Goal: Task Accomplishment & Management: Use online tool/utility

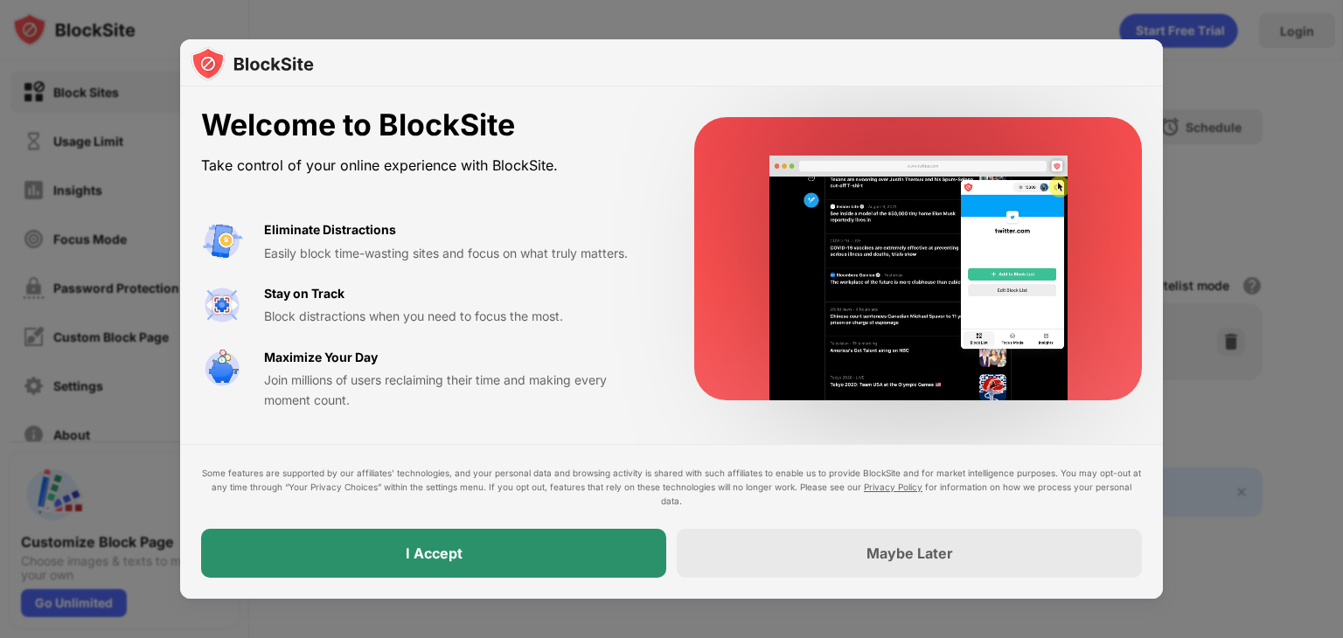
click at [492, 554] on div "I Accept" at bounding box center [433, 553] width 465 height 49
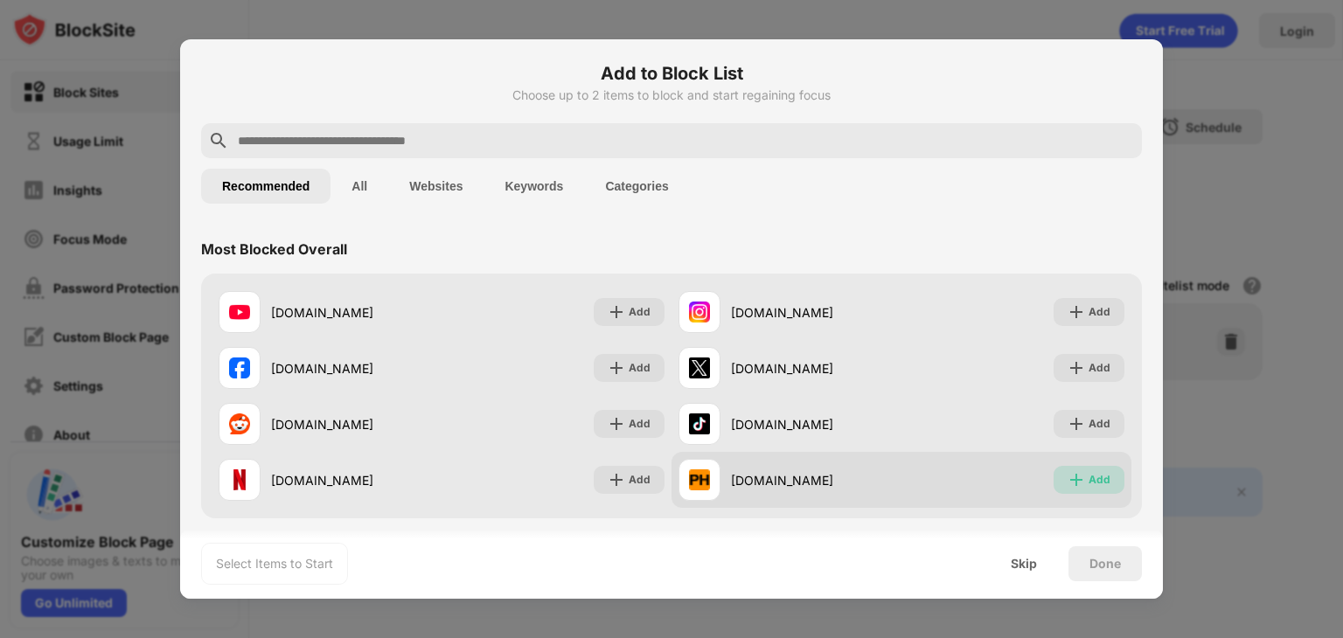
click at [1068, 477] on img at bounding box center [1076, 479] width 17 height 17
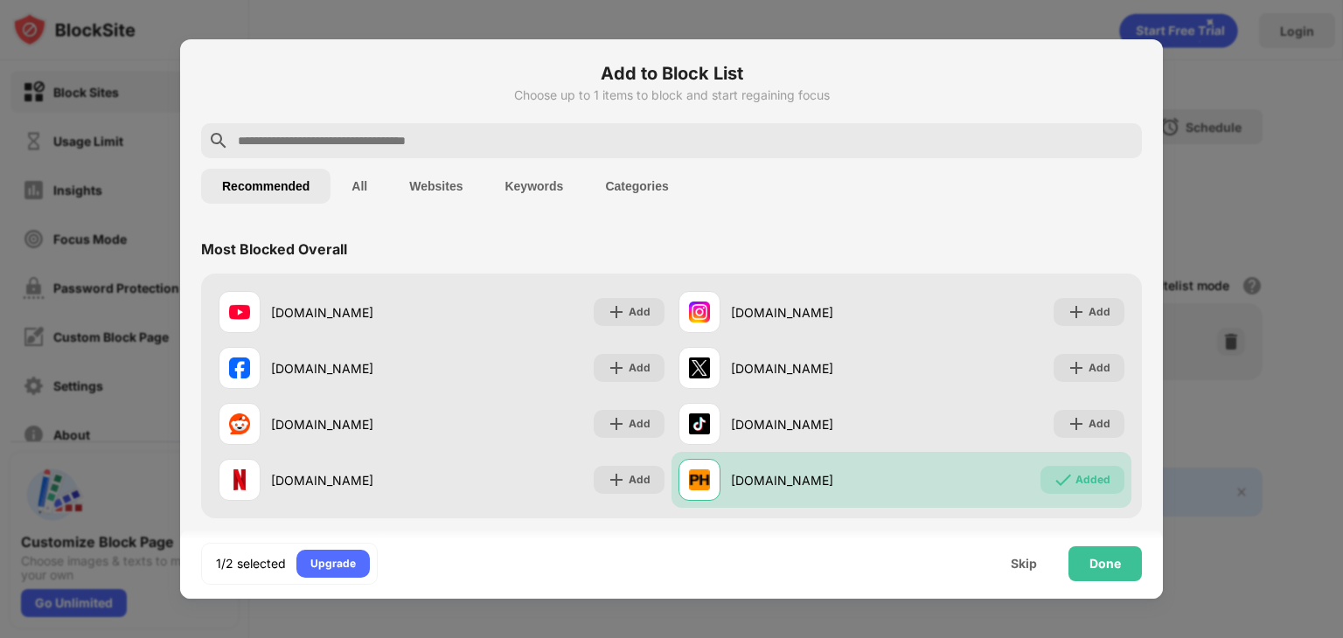
click at [381, 200] on button "All" at bounding box center [359, 186] width 58 height 35
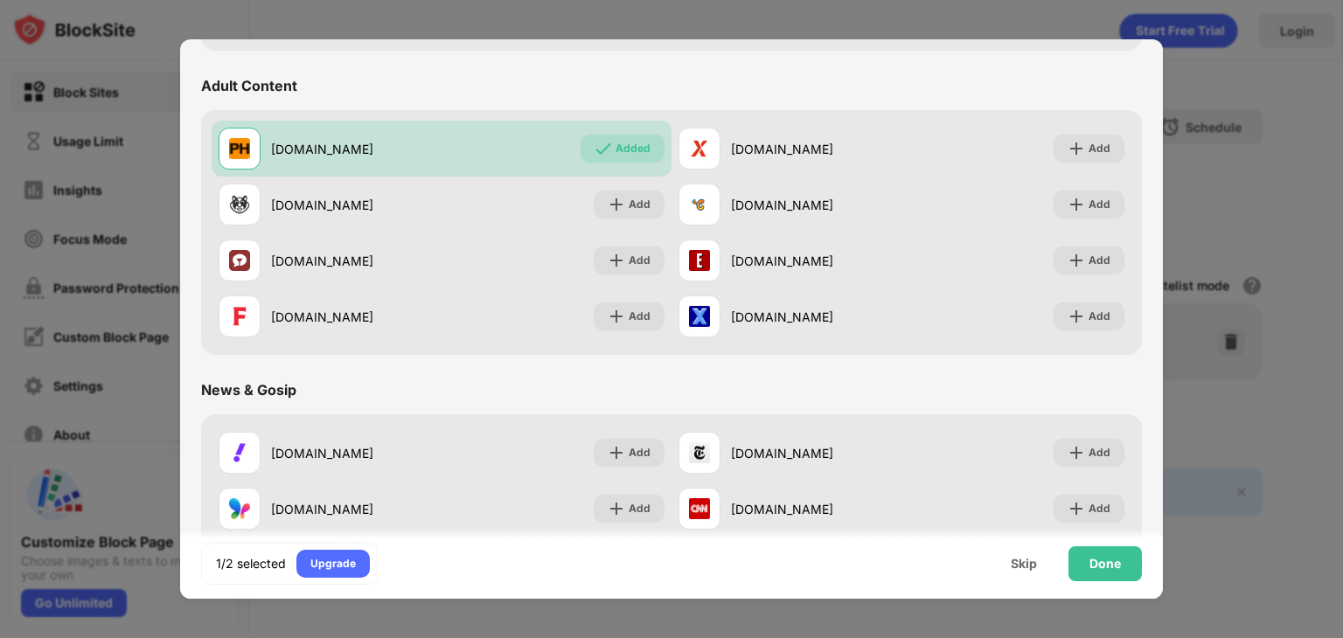
scroll to position [1039, 0]
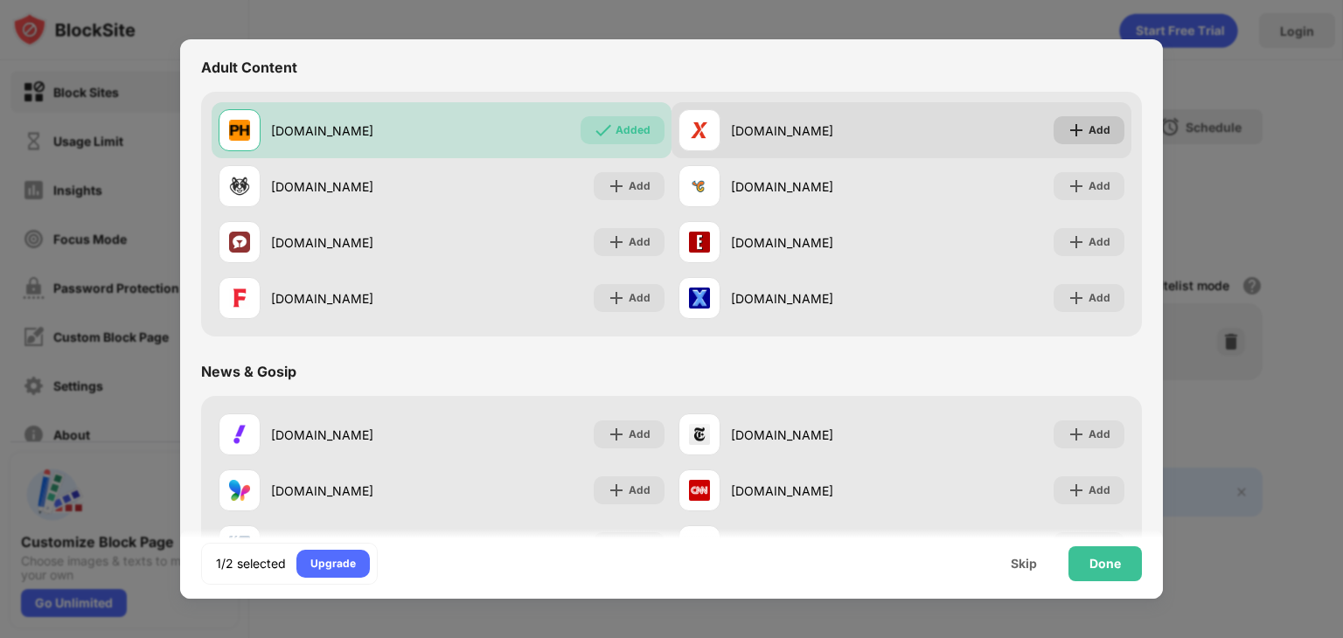
click at [1068, 122] on img at bounding box center [1076, 130] width 17 height 17
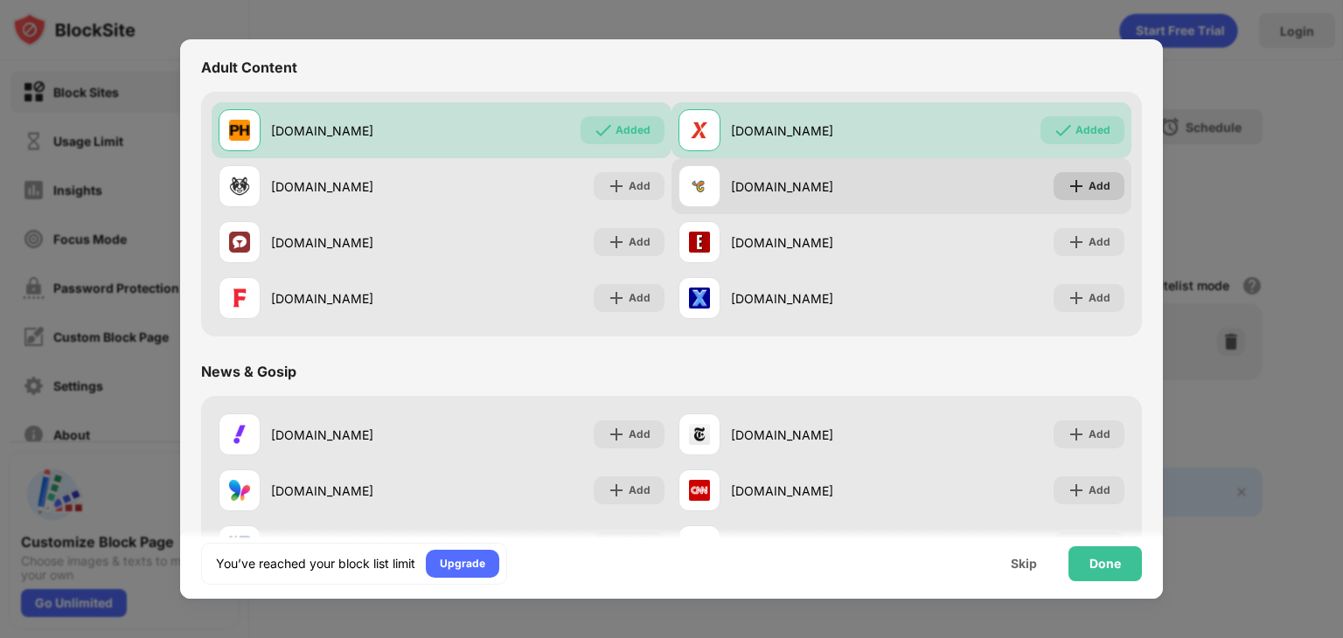
drag, startPoint x: 1063, startPoint y: 183, endPoint x: 987, endPoint y: 176, distance: 76.4
click at [1068, 183] on img at bounding box center [1076, 185] width 17 height 17
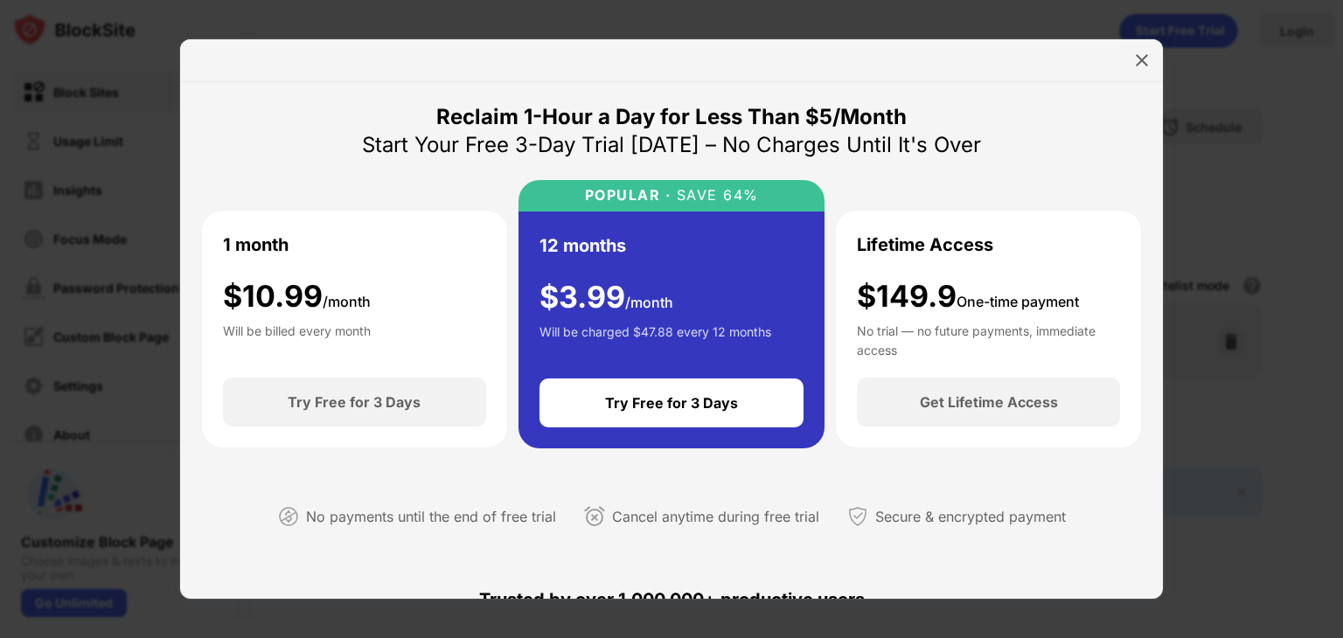
click at [1128, 53] on div at bounding box center [1142, 60] width 28 height 28
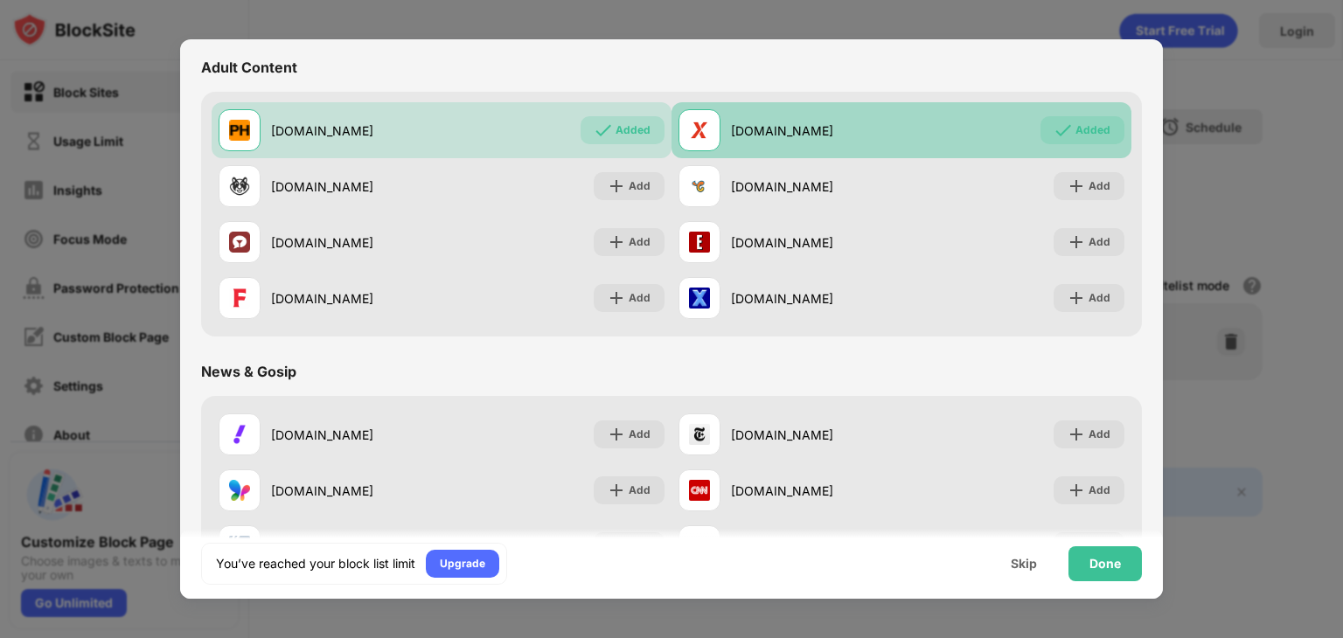
click at [1026, 113] on div "[DOMAIN_NAME] Added" at bounding box center [901, 130] width 460 height 56
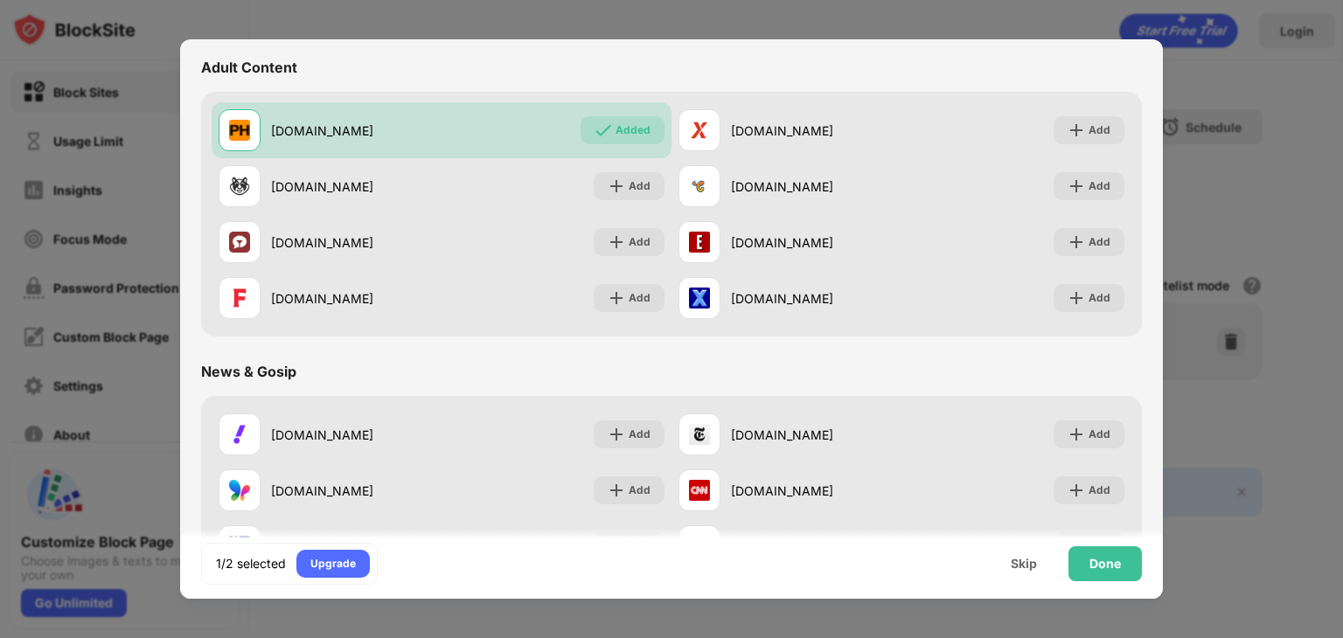
drag, startPoint x: 1145, startPoint y: 245, endPoint x: 1152, endPoint y: 228, distance: 18.0
click at [1152, 228] on div "Add to Block List Choose up to 1 items to block and start regaining focus Recom…" at bounding box center [671, 319] width 983 height 560
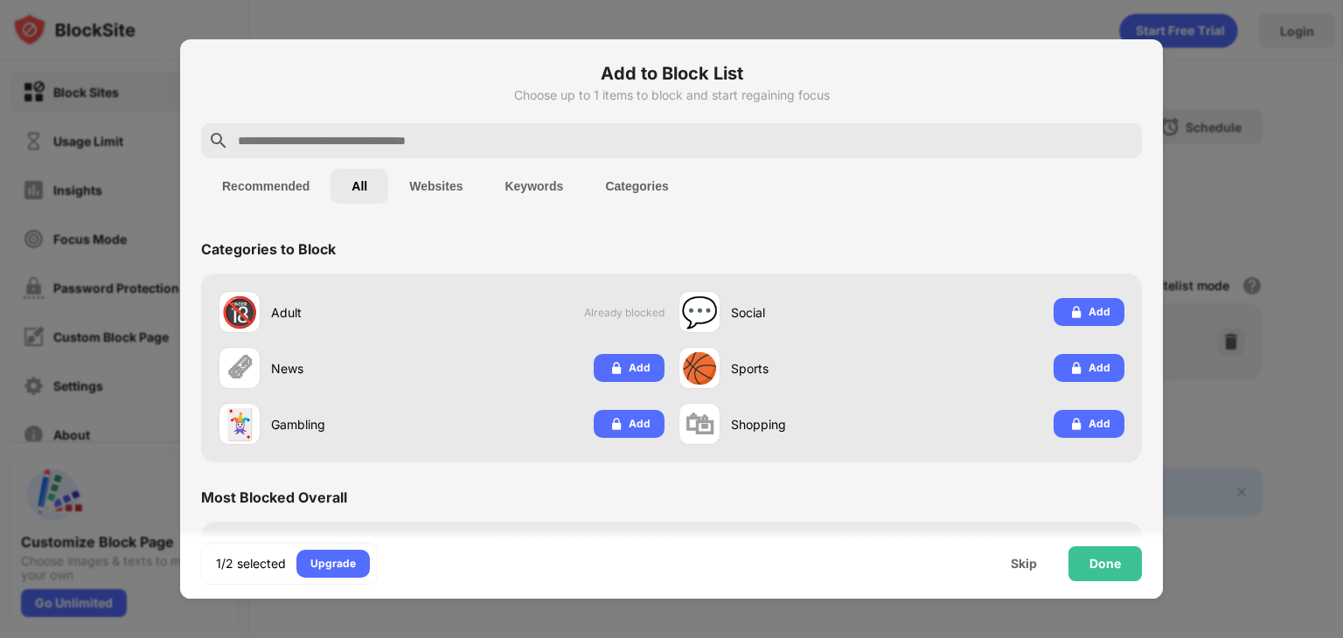
click at [505, 117] on div "Add to Block List Choose up to 1 items to block and start regaining focus" at bounding box center [671, 91] width 941 height 63
click at [497, 129] on div at bounding box center [671, 140] width 941 height 35
click at [494, 134] on input "text" at bounding box center [685, 140] width 899 height 21
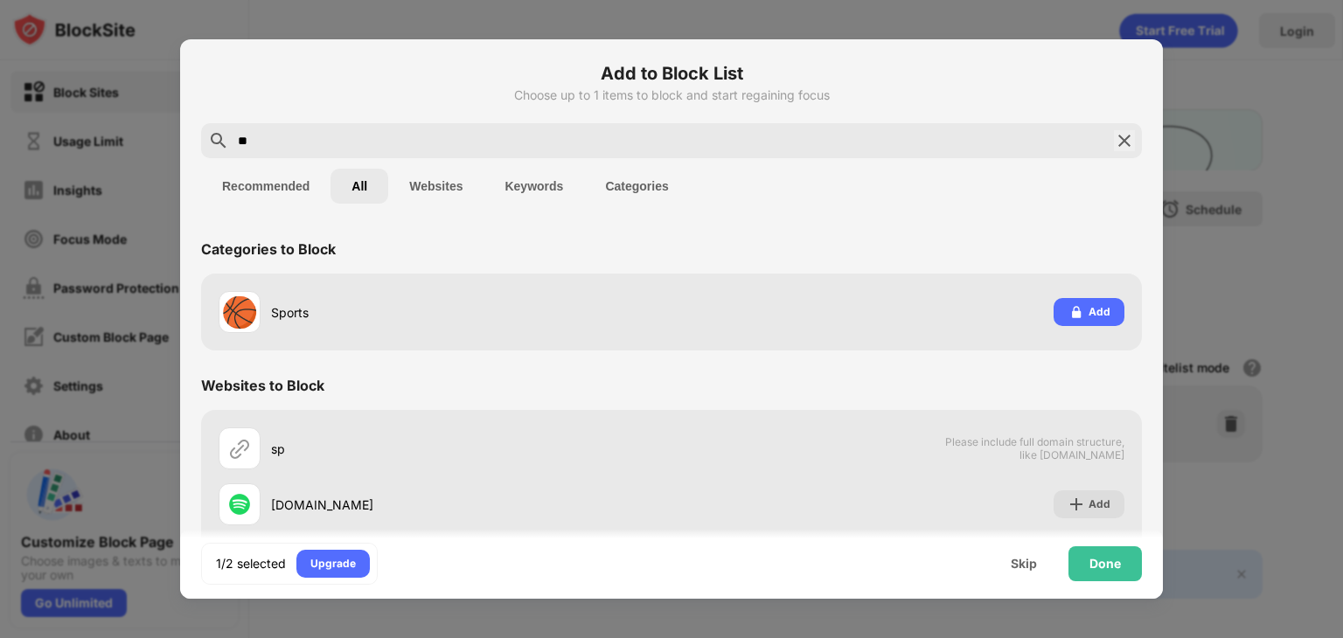
click at [404, 186] on button "Websites" at bounding box center [435, 186] width 95 height 35
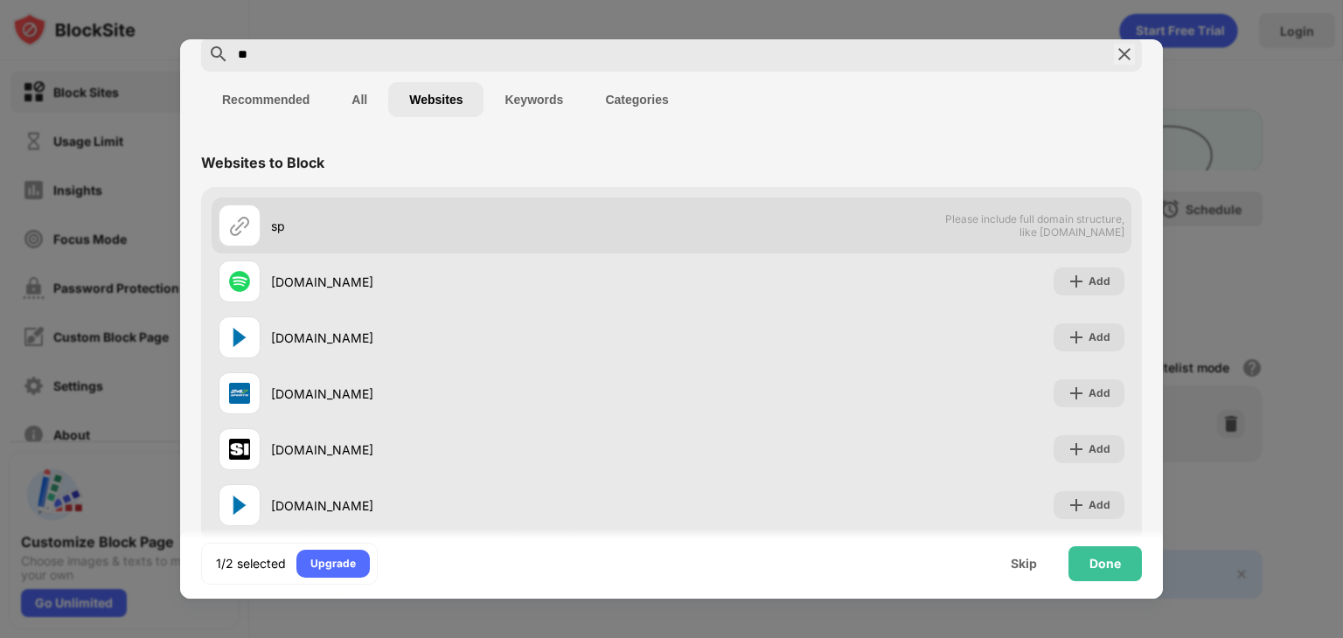
scroll to position [31, 0]
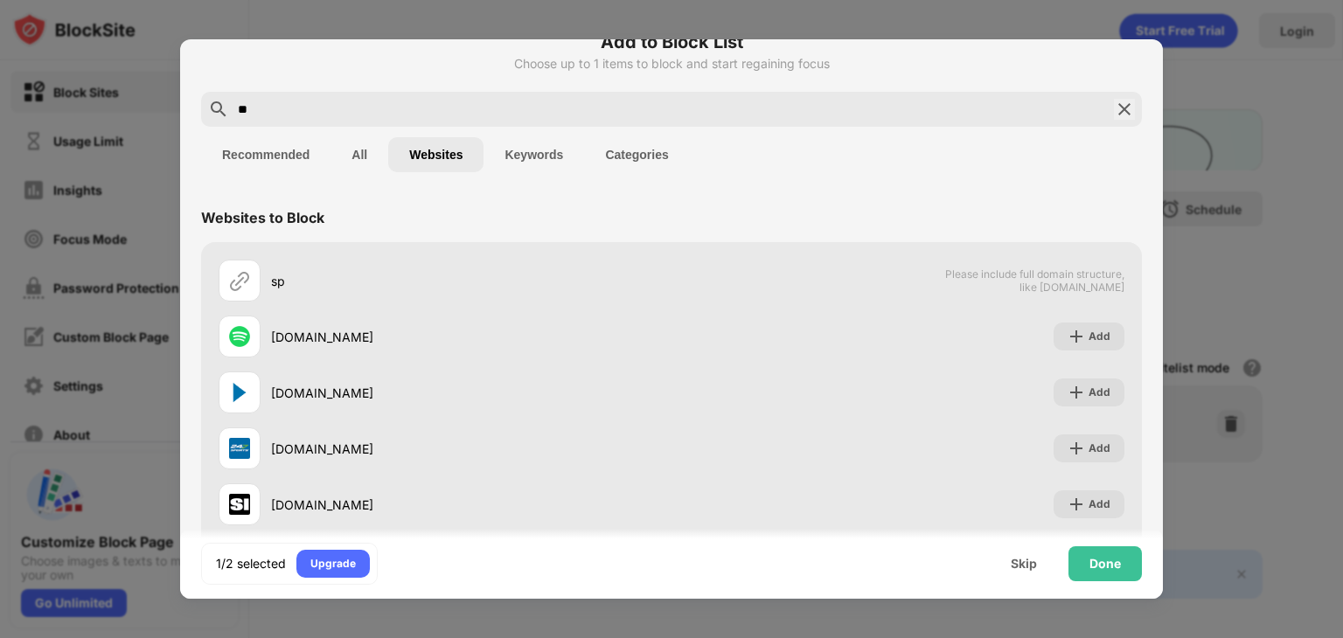
click at [406, 96] on div "**" at bounding box center [671, 109] width 941 height 35
click at [399, 110] on input "**" at bounding box center [671, 109] width 871 height 21
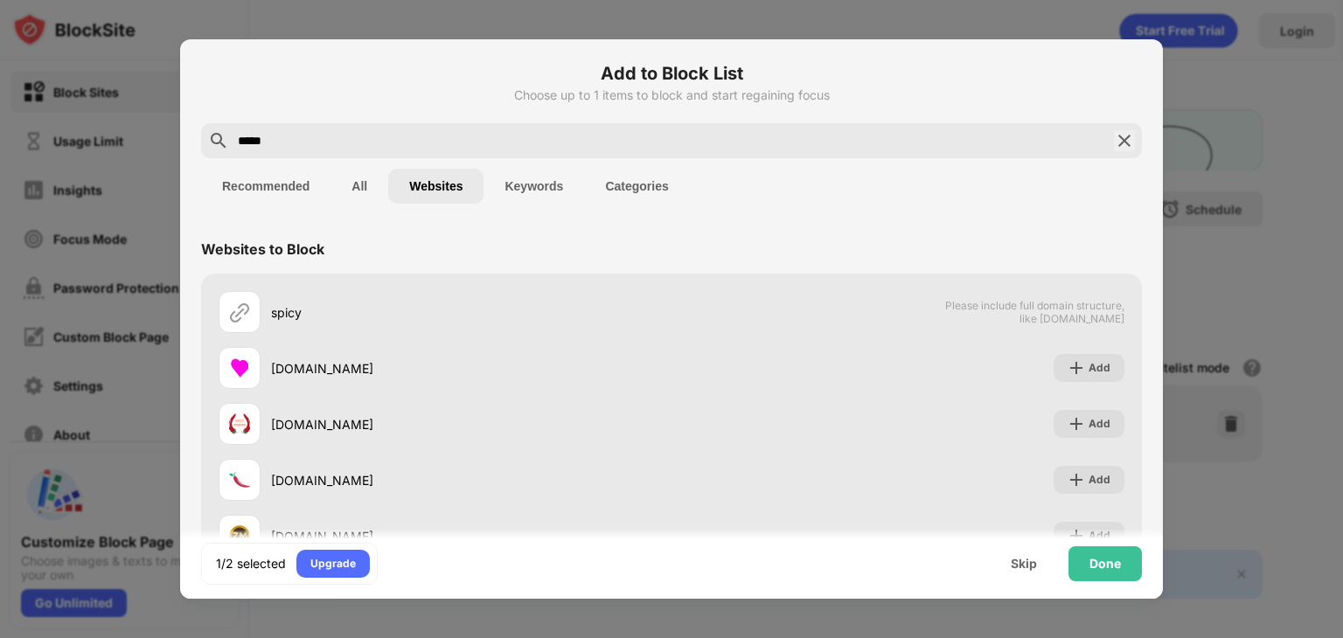
scroll to position [0, 0]
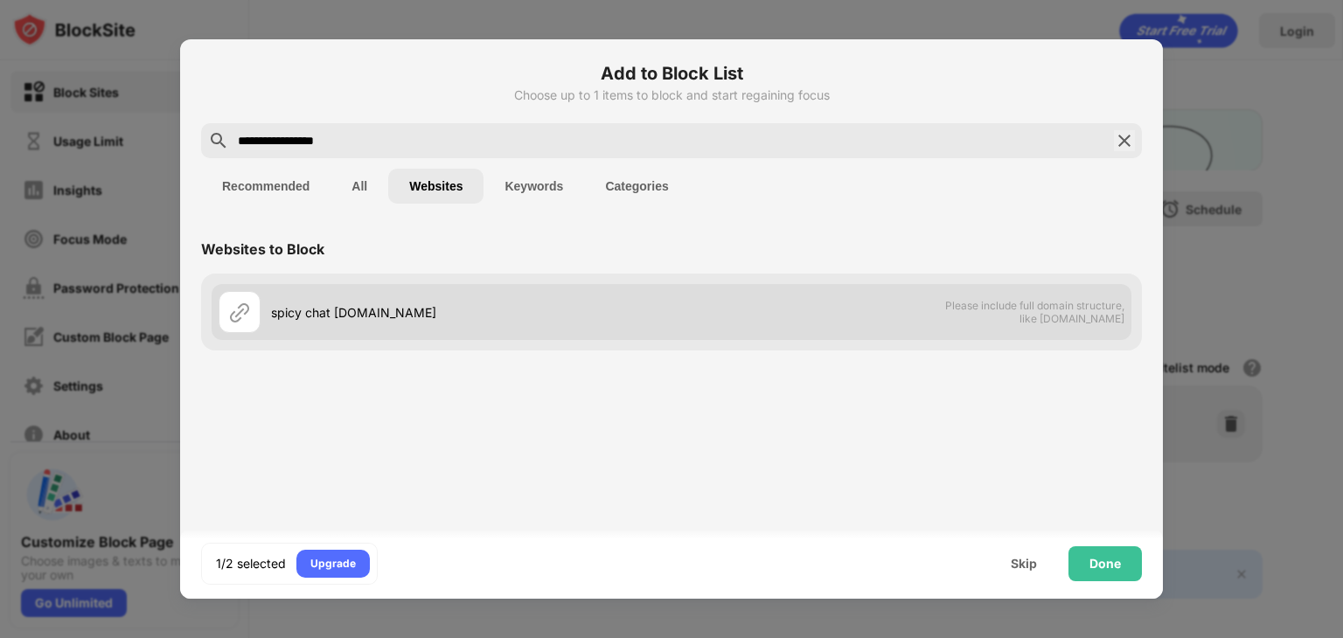
drag, startPoint x: 291, startPoint y: 284, endPoint x: 310, endPoint y: 311, distance: 33.2
click at [310, 311] on div "spicy chat [DOMAIN_NAME] Please include full domain structure, like [DOMAIN_NAM…" at bounding box center [671, 312] width 941 height 77
click at [318, 310] on div "spicy chat [DOMAIN_NAME]" at bounding box center [471, 312] width 400 height 18
drag, startPoint x: 396, startPoint y: 309, endPoint x: 832, endPoint y: 317, distance: 436.4
click at [476, 298] on div "spicy chat [DOMAIN_NAME]" at bounding box center [445, 312] width 453 height 42
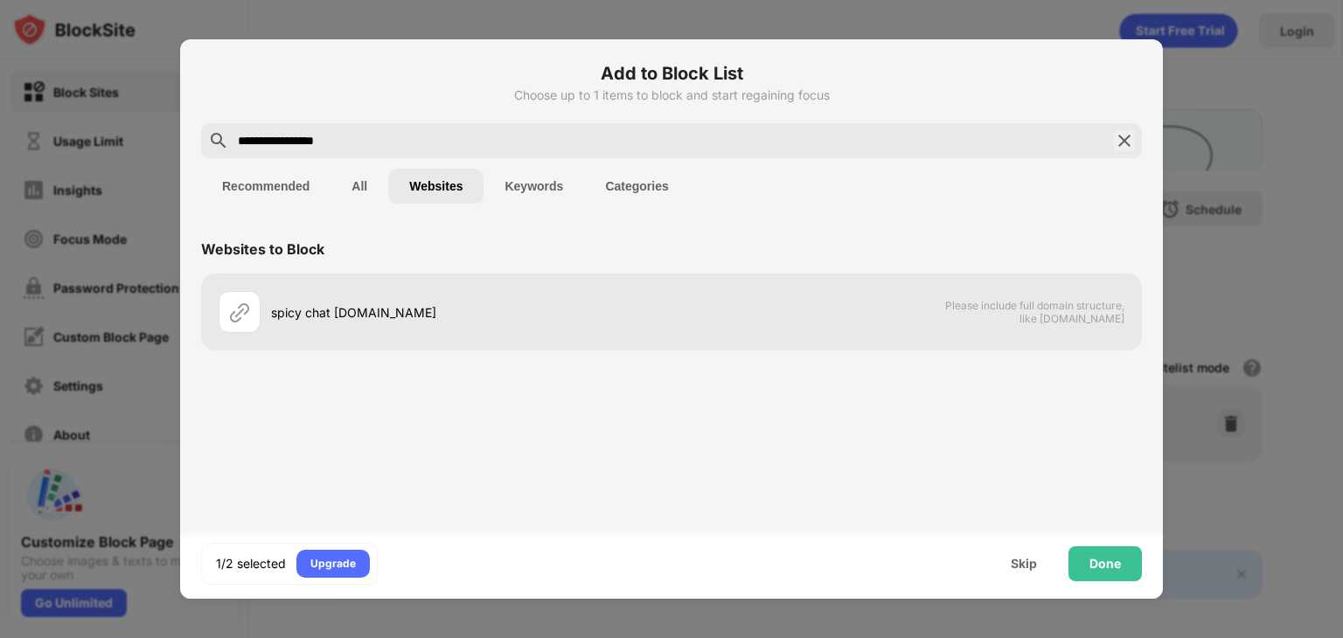
click at [404, 122] on div "Add to Block List Choose up to 1 items to block and start regaining focus" at bounding box center [671, 91] width 941 height 63
click at [378, 136] on input "**********" at bounding box center [671, 140] width 871 height 21
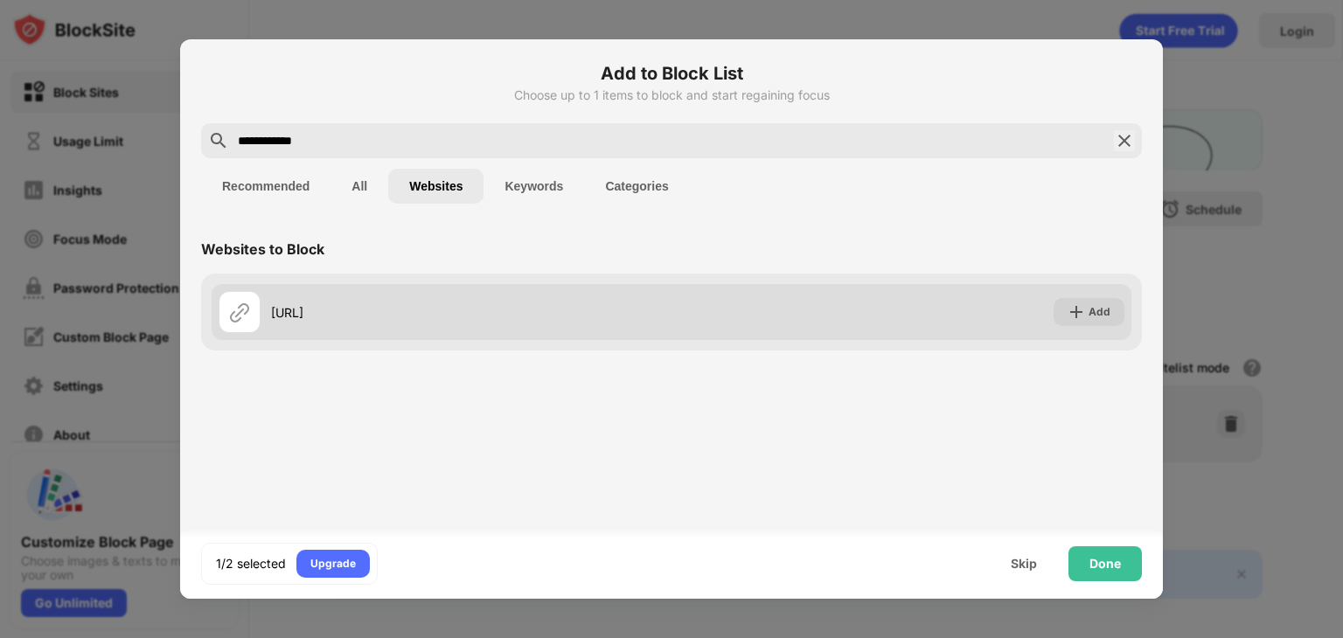
type input "**********"
click at [353, 298] on div "[URL]" at bounding box center [445, 312] width 453 height 42
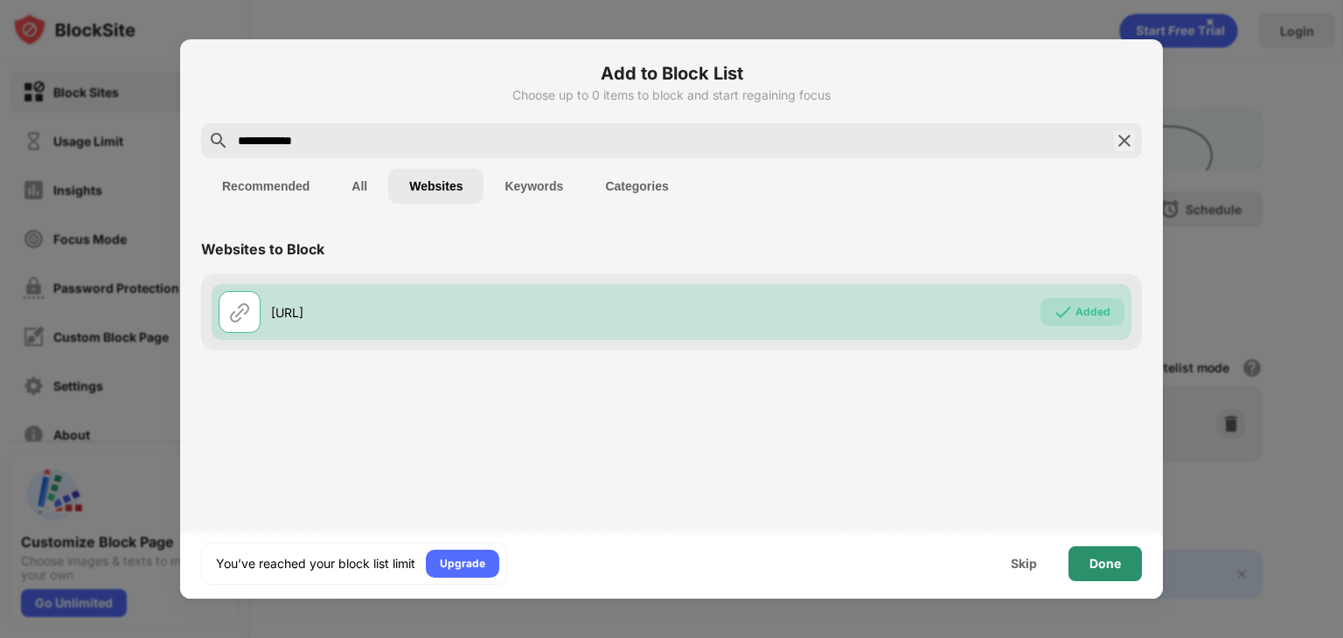
click at [1109, 571] on div "Done" at bounding box center [1104, 563] width 73 height 35
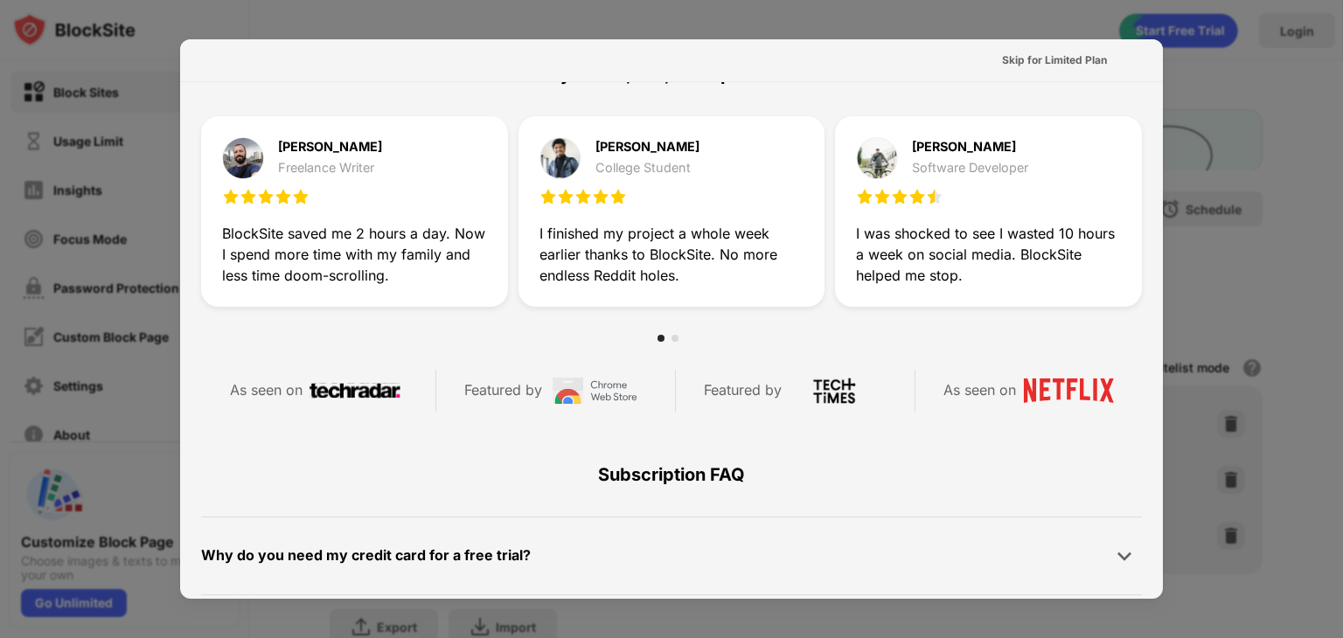
scroll to position [852, 0]
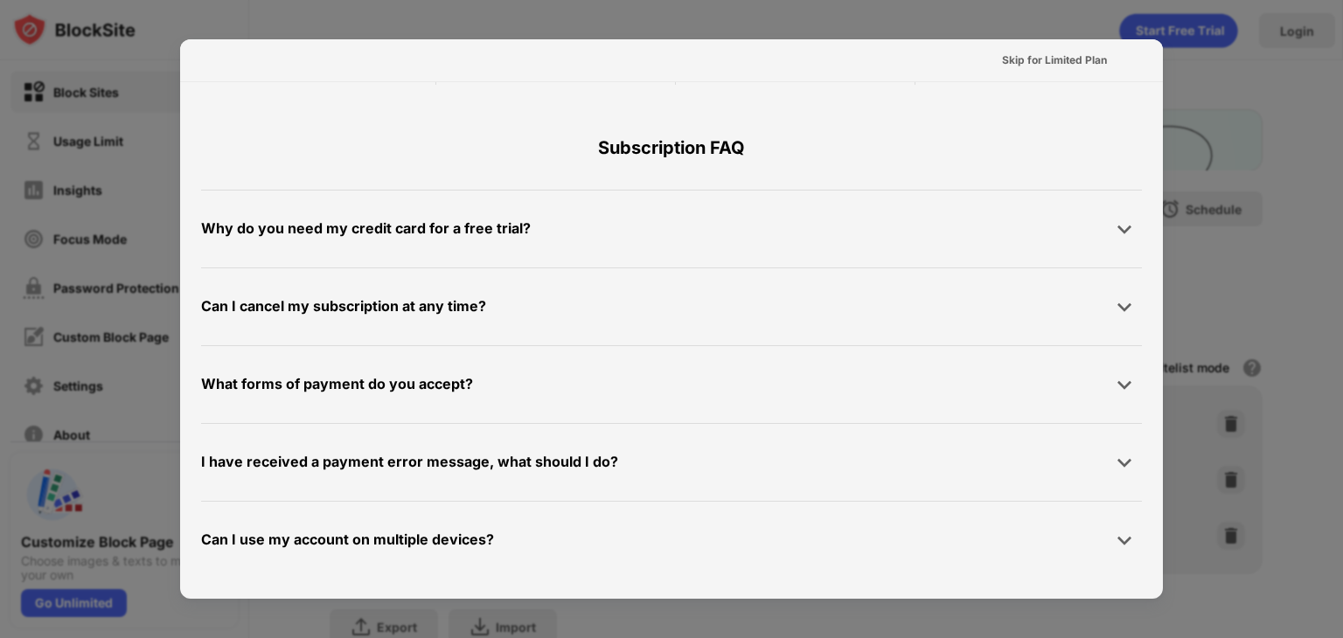
click at [1256, 143] on div at bounding box center [671, 319] width 1343 height 638
click at [1058, 44] on div "Skip for Limited Plan" at bounding box center [671, 60] width 983 height 43
click at [1056, 52] on div "Skip for Limited Plan" at bounding box center [1054, 60] width 105 height 17
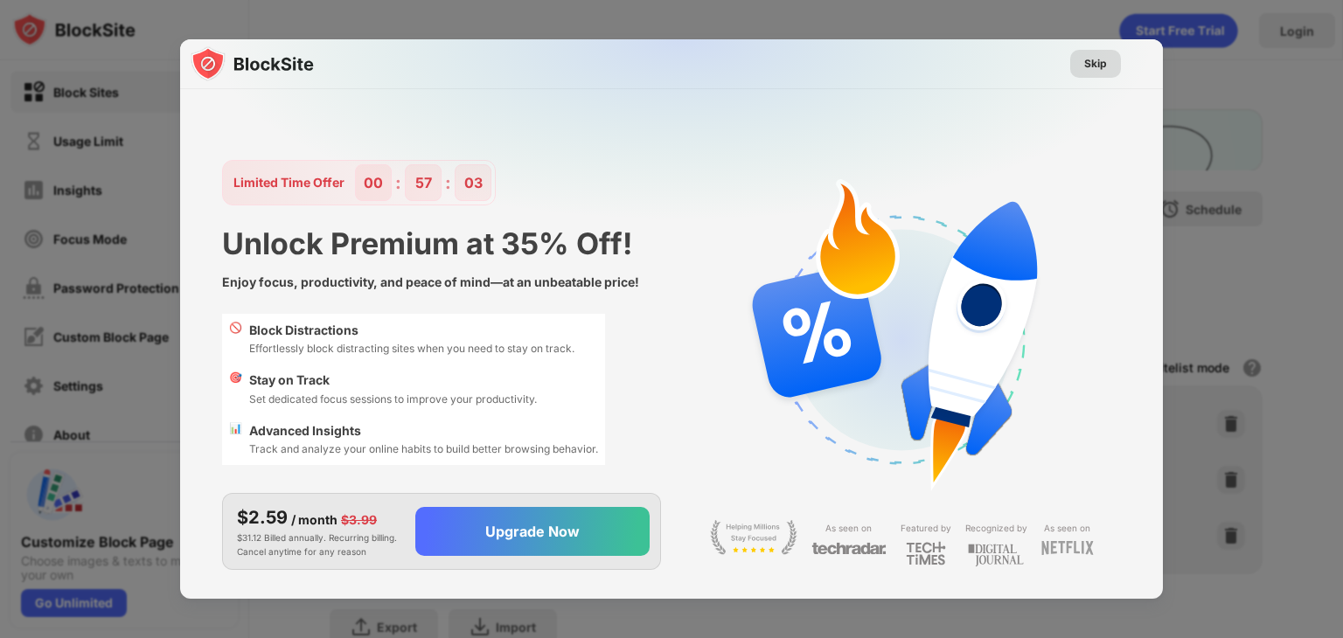
click at [1075, 64] on div "Skip" at bounding box center [1095, 64] width 51 height 28
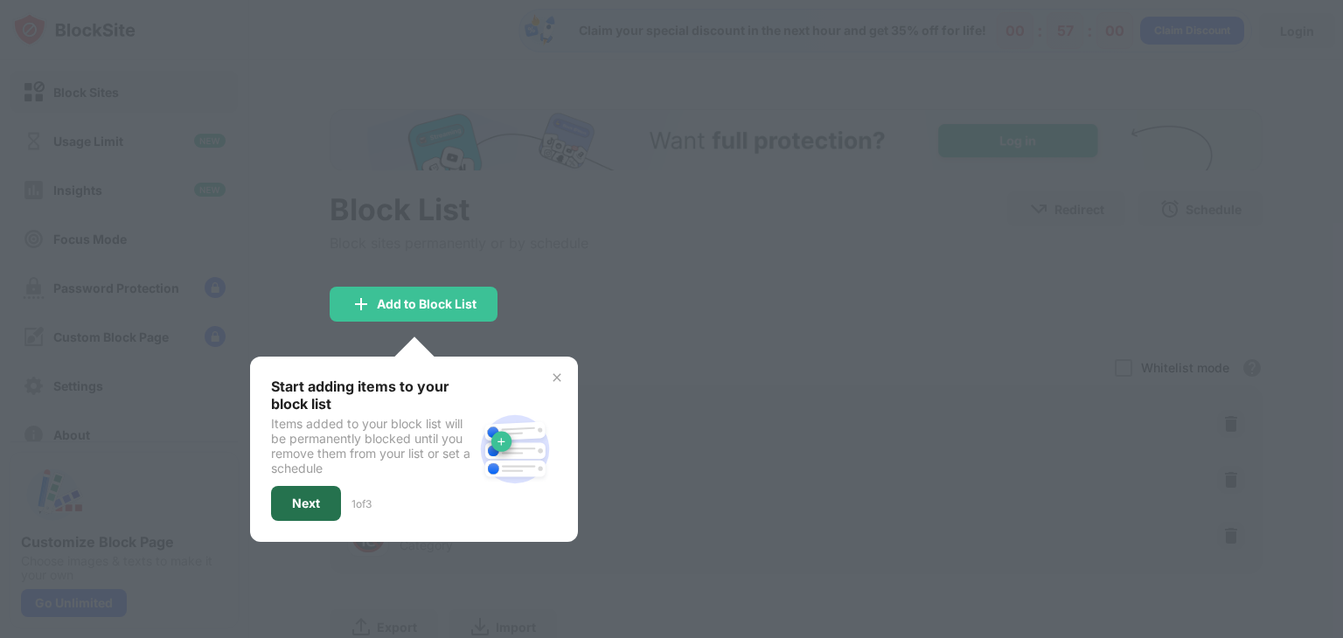
click at [323, 503] on div "Next" at bounding box center [306, 503] width 70 height 35
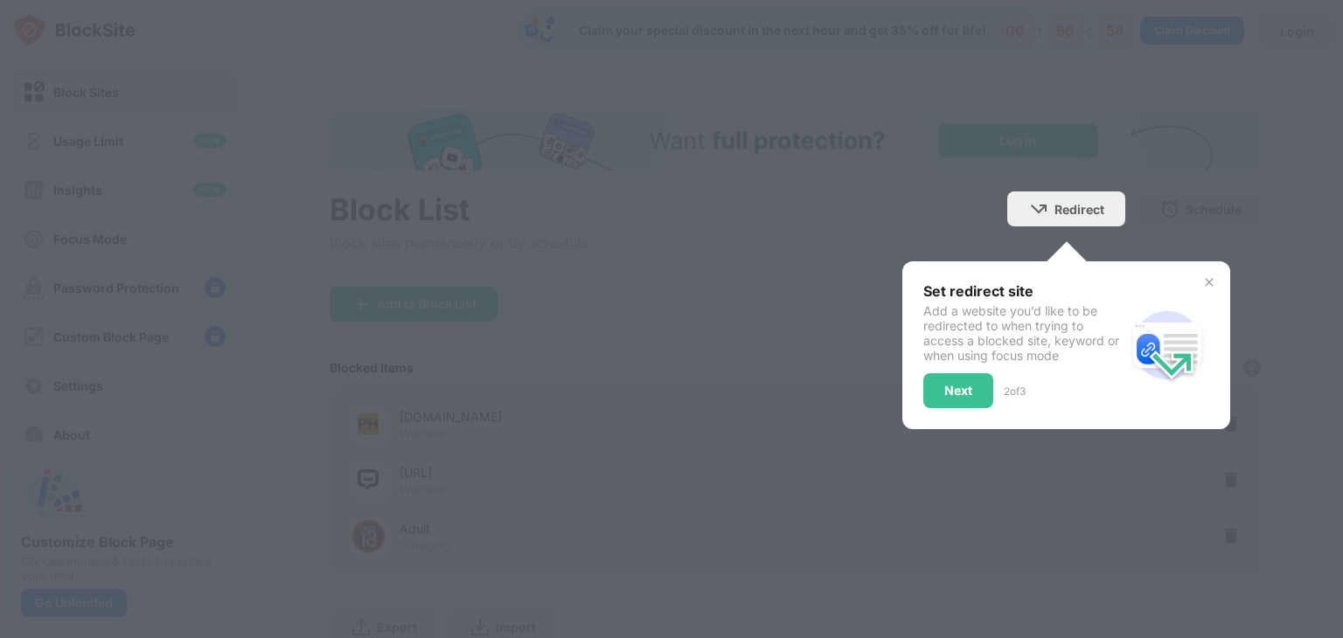
click at [983, 382] on div "Next 2 of 3" at bounding box center [1024, 390] width 202 height 35
click at [976, 390] on div "Next" at bounding box center [958, 390] width 70 height 35
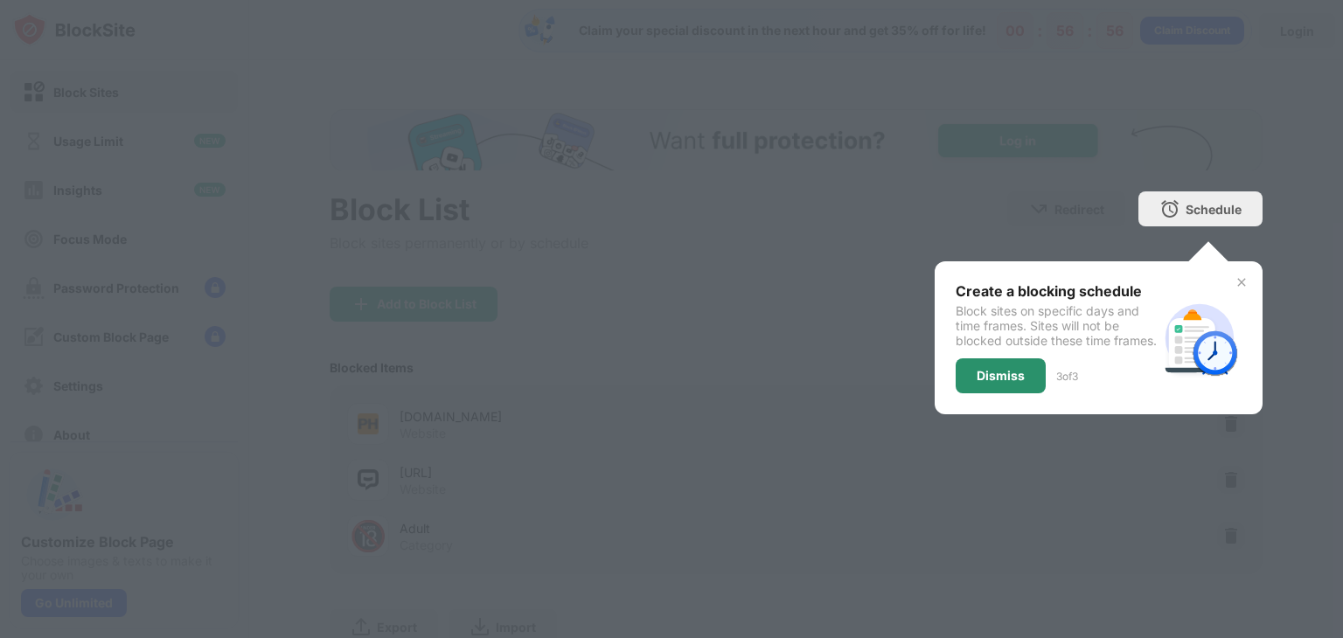
click at [1005, 382] on div "Dismiss" at bounding box center [1001, 376] width 48 height 14
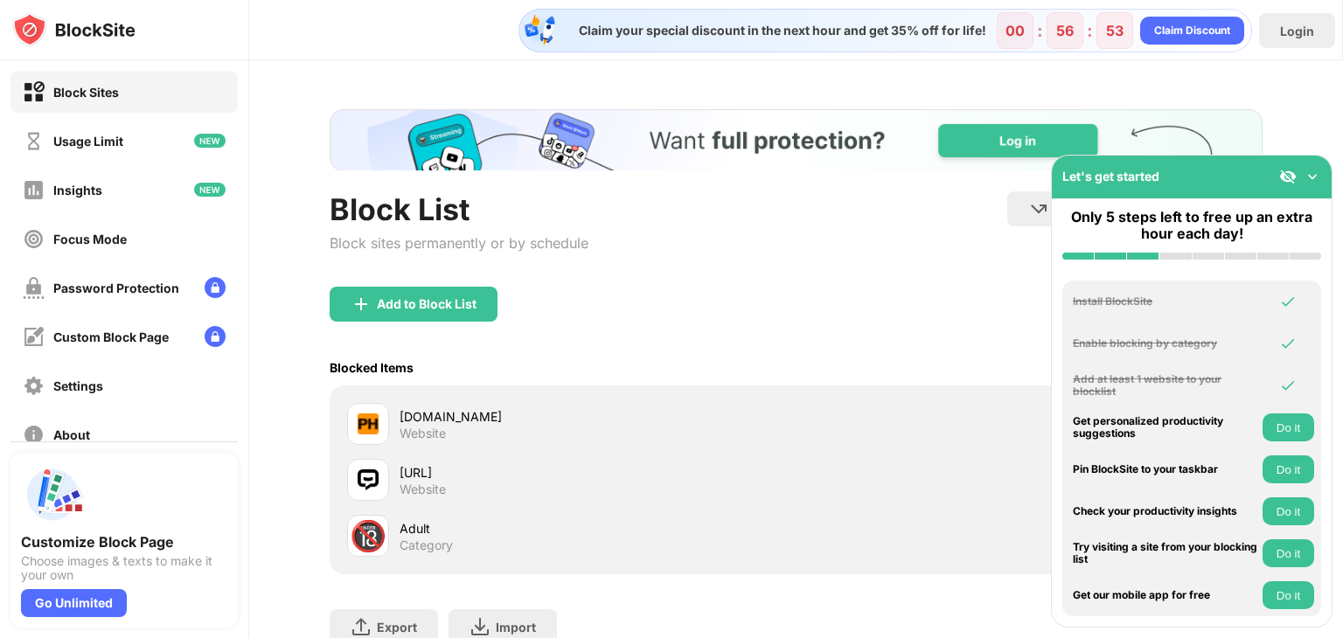
click at [1305, 172] on img at bounding box center [1312, 176] width 17 height 17
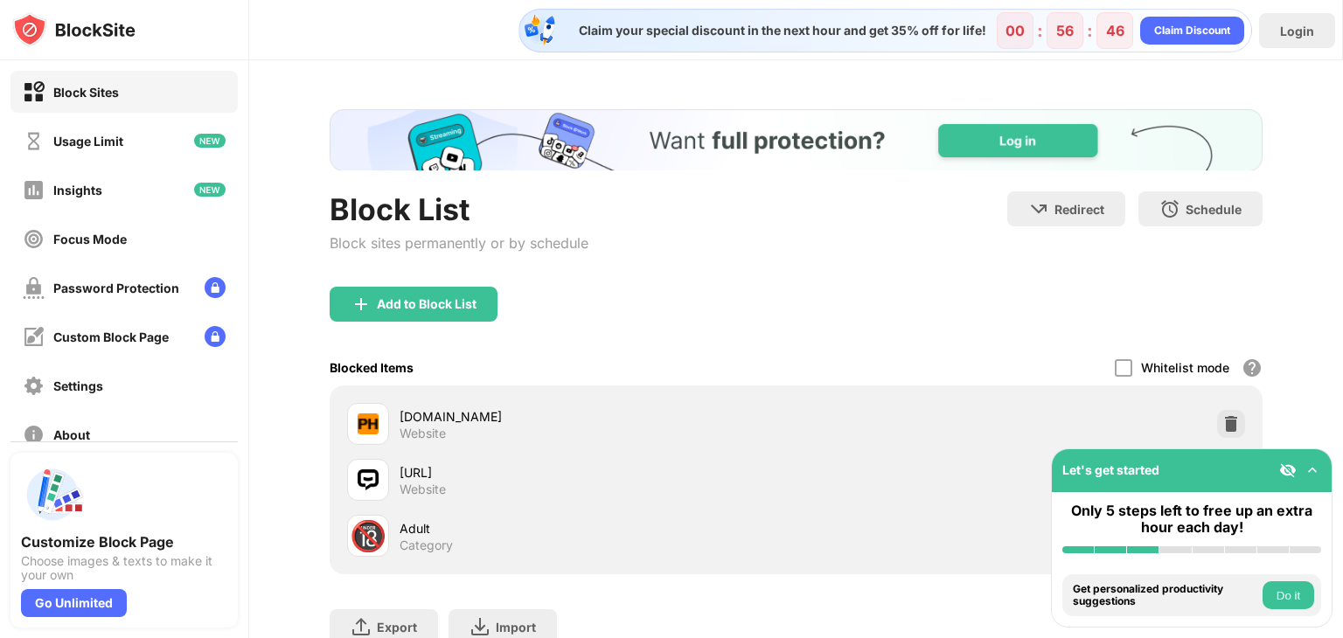
click at [1284, 587] on button "Do it" at bounding box center [1289, 595] width 52 height 28
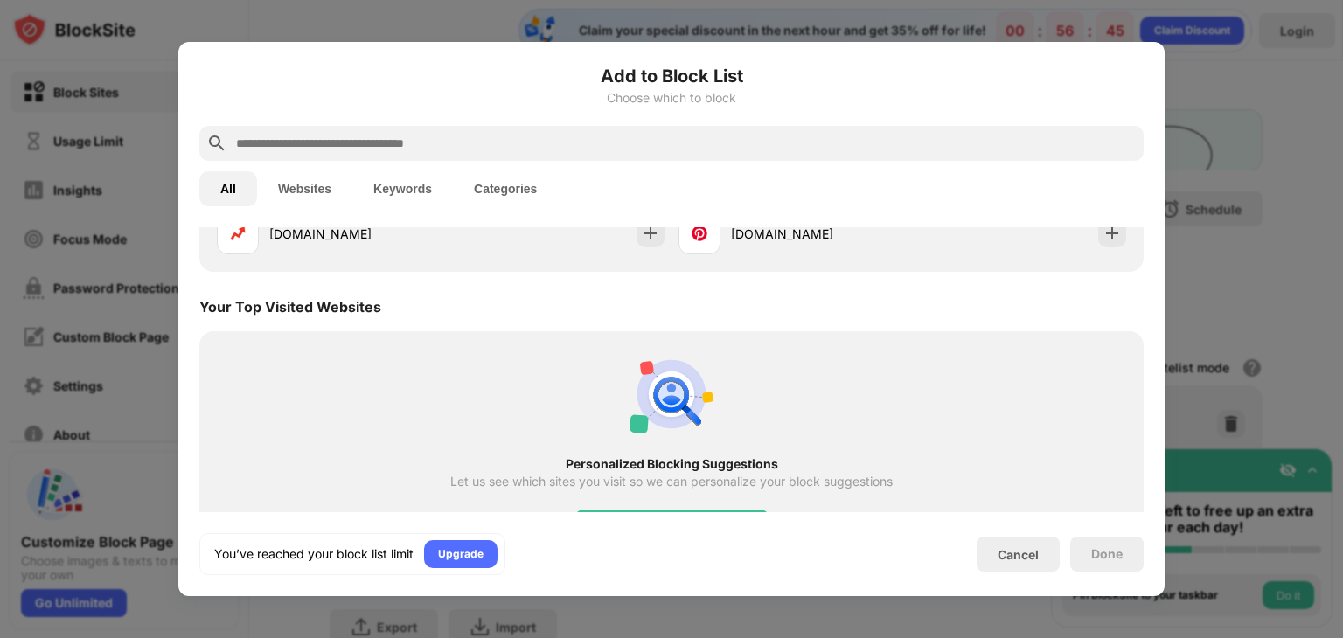
scroll to position [609, 0]
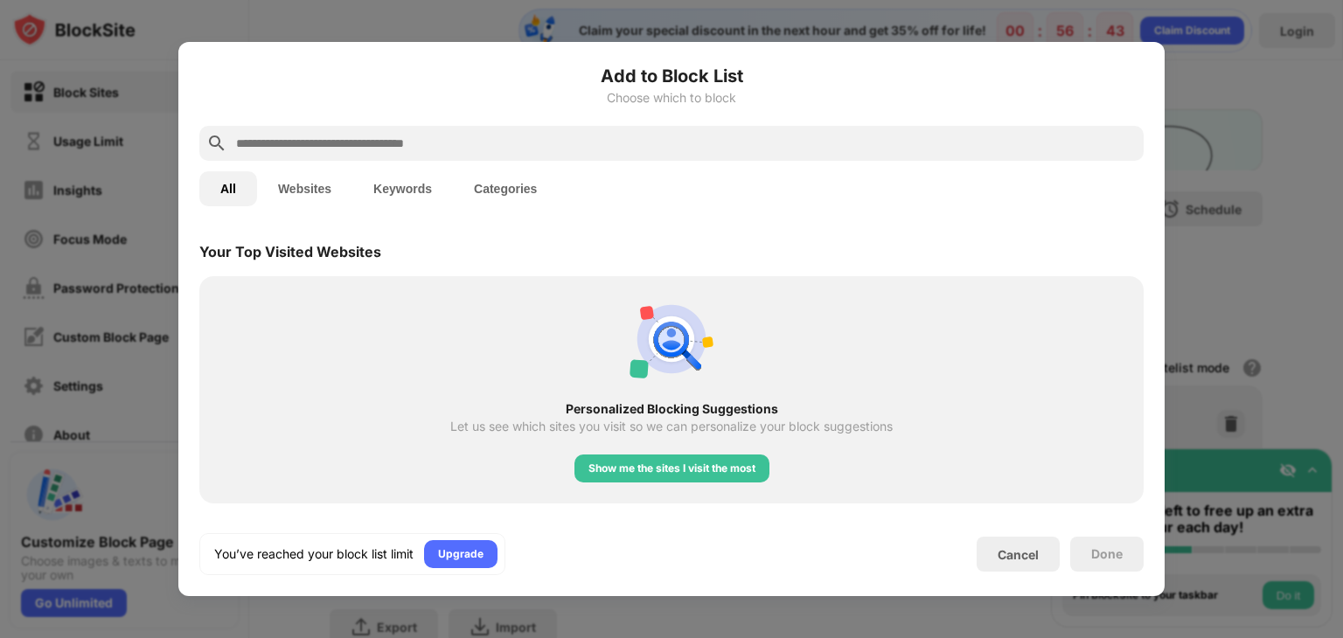
click at [1316, 176] on div at bounding box center [671, 319] width 1343 height 638
